Goal: Check status: Check status

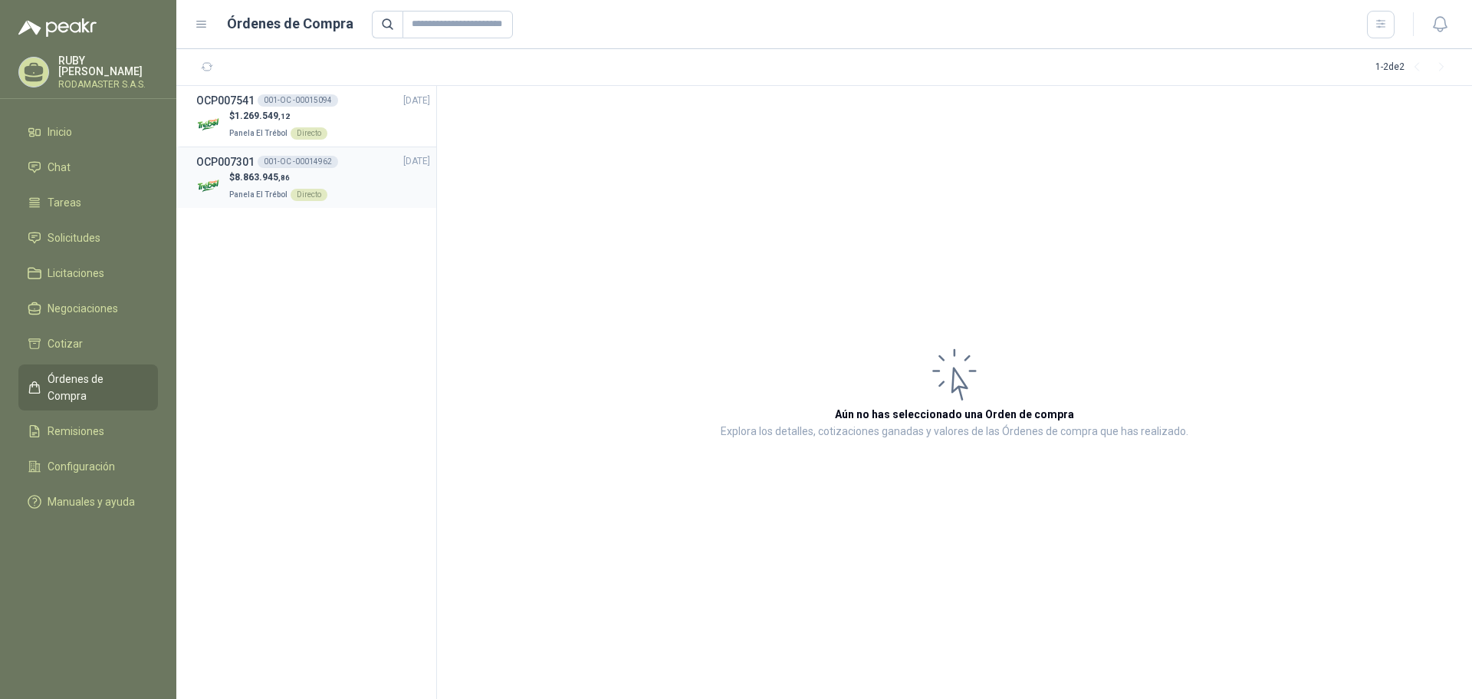
click at [304, 177] on p "$ 8.863.945 ,86" at bounding box center [278, 177] width 98 height 15
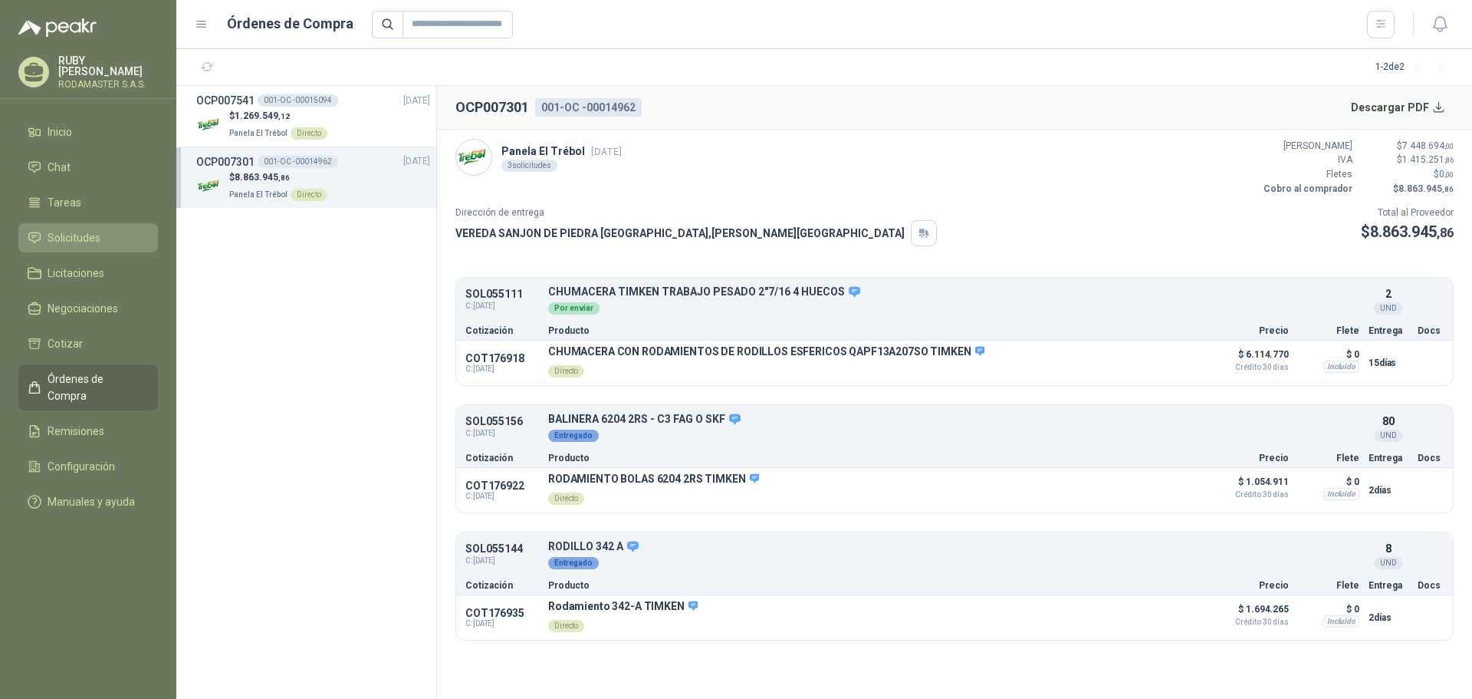
click at [103, 235] on li "Solicitudes" at bounding box center [88, 237] width 121 height 17
